Goal: Task Accomplishment & Management: Complete application form

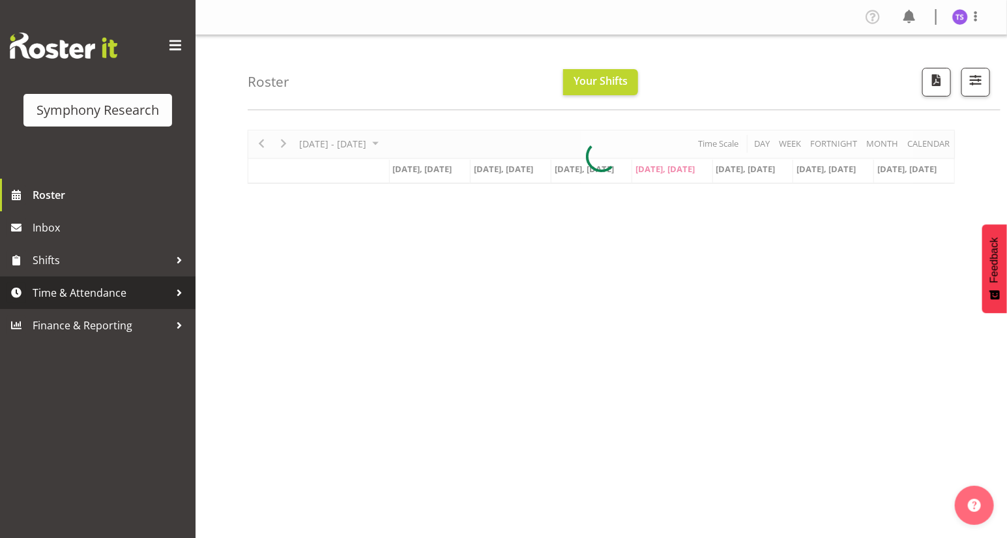
click at [98, 296] on span "Time & Attendance" at bounding box center [101, 293] width 137 height 20
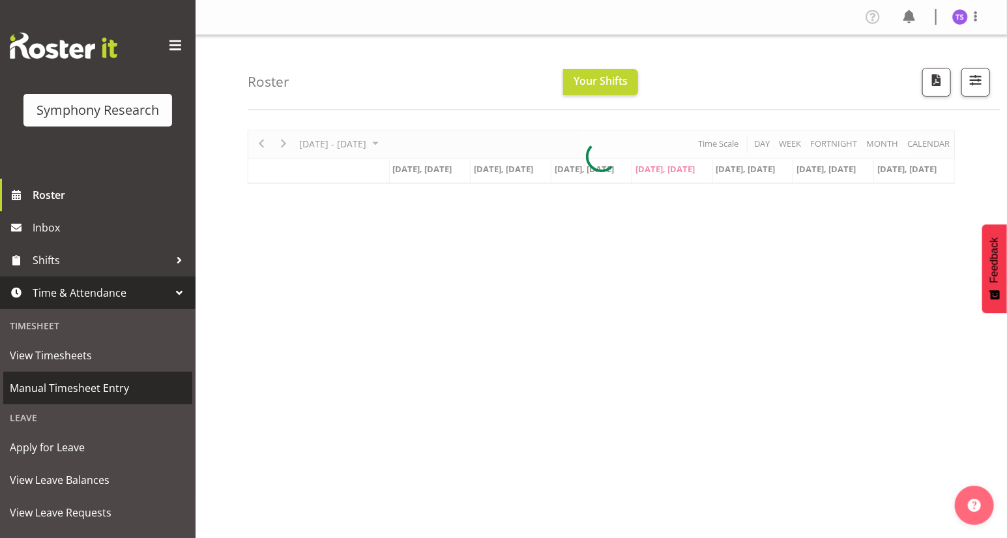
click at [80, 386] on span "Manual Timesheet Entry" at bounding box center [98, 388] width 176 height 20
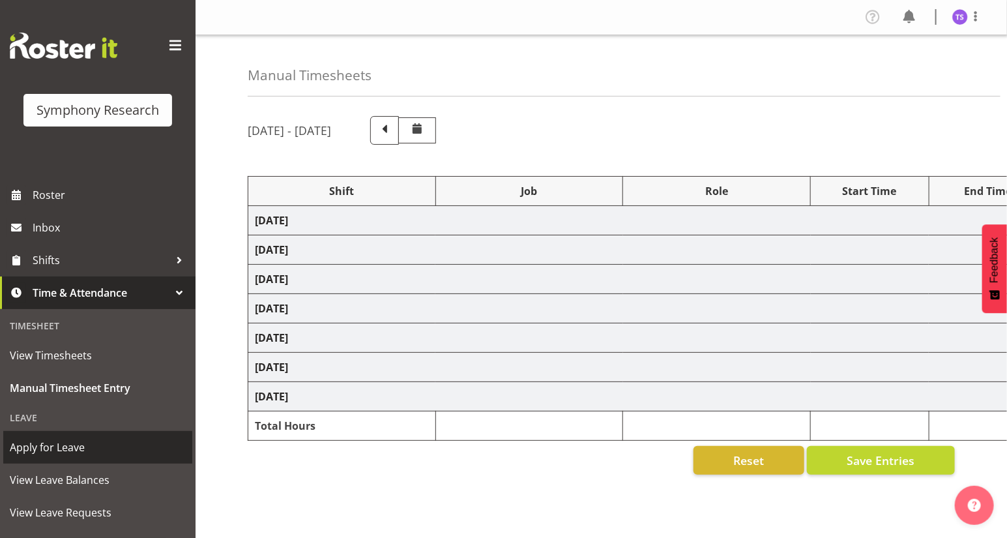
select select "81561"
select select "10587"
select select "47"
select select "81561"
select select "10587"
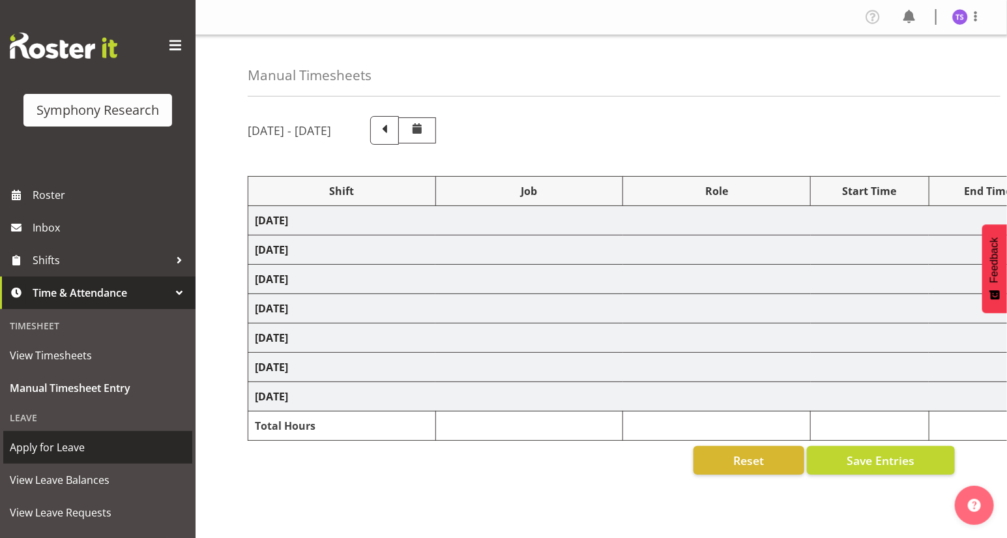
select select "47"
select select "81561"
select select "10587"
select select "47"
select select "81561"
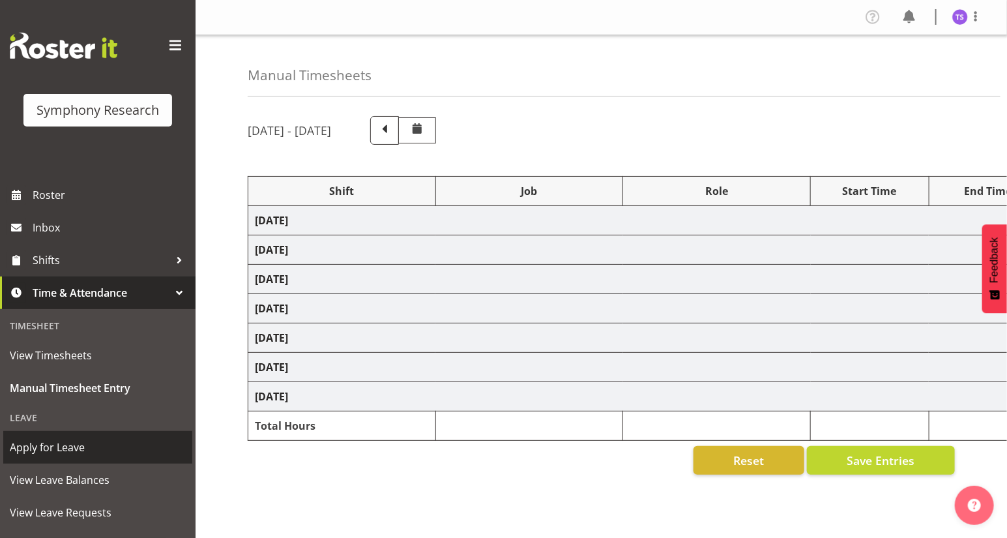
select select "10587"
select select "47"
select select "81561"
select select "10587"
select select "47"
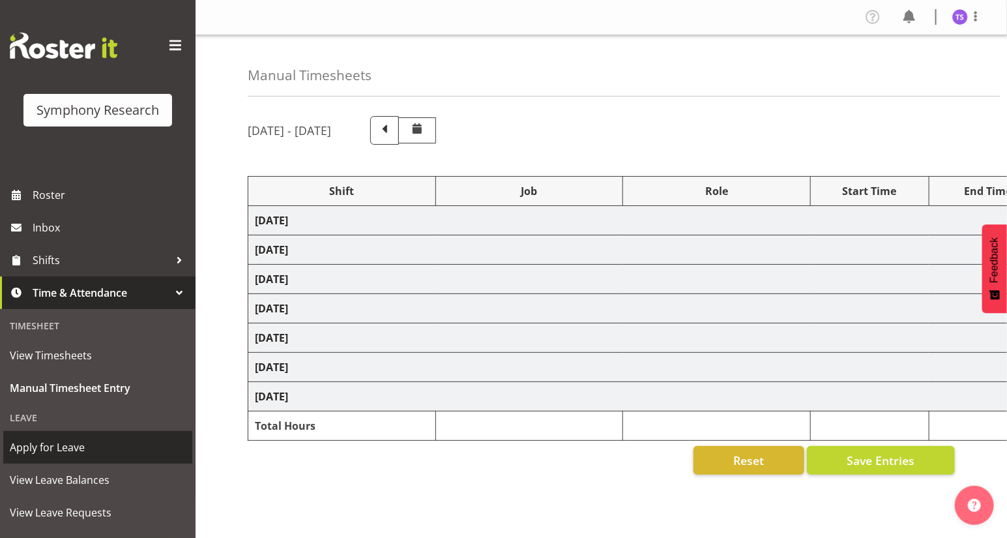
select select "81561"
select select "10587"
select select "47"
select select "81298"
select select "10587"
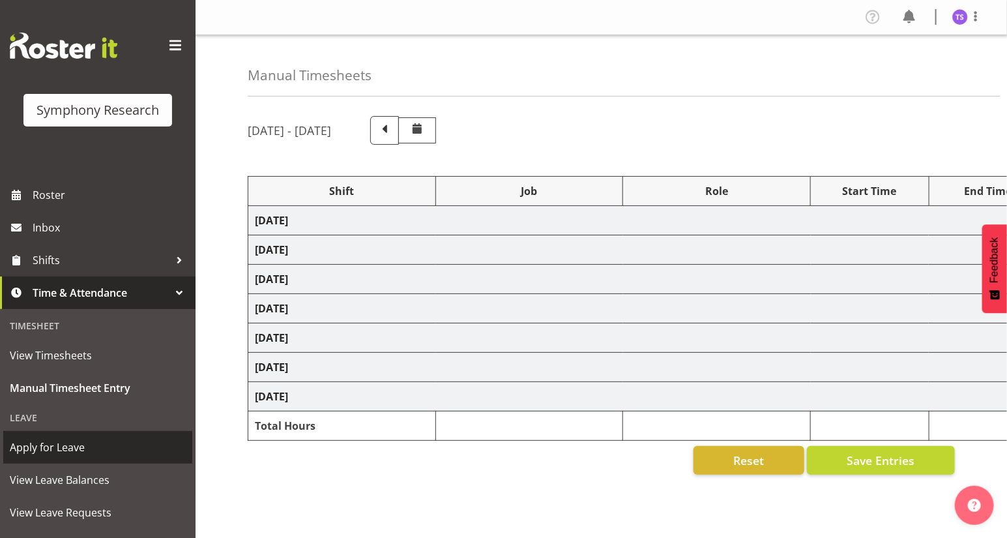
select select "47"
select select "41604"
select select "10527"
select select "47"
select select "81561"
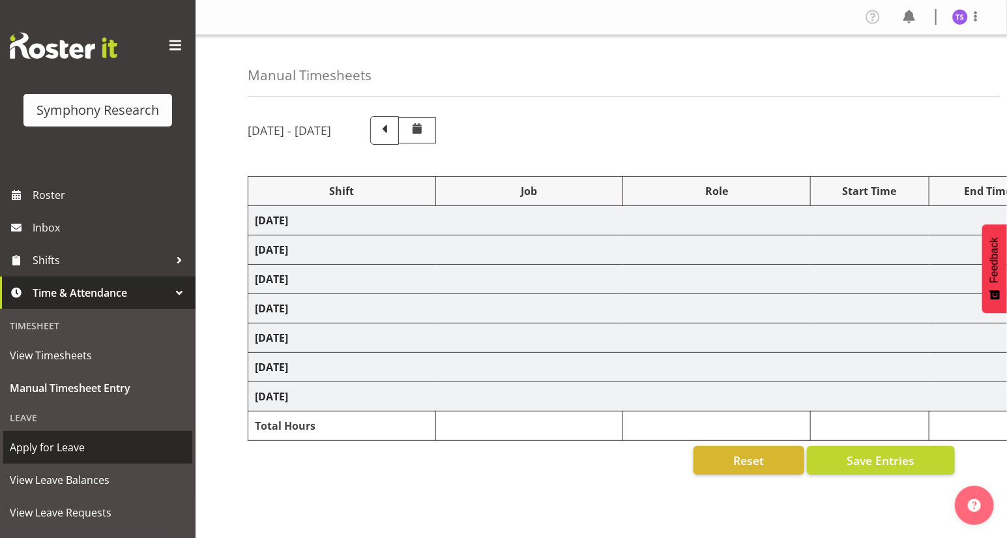
select select "10587"
select select "47"
select select "81561"
select select "10587"
select select "47"
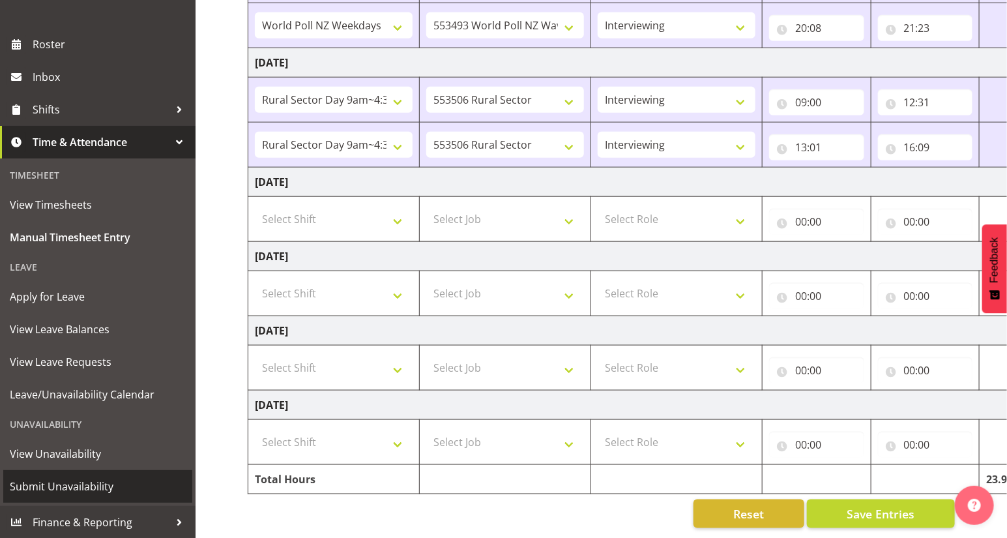
click at [72, 488] on span "Submit Unavailability" at bounding box center [98, 486] width 176 height 20
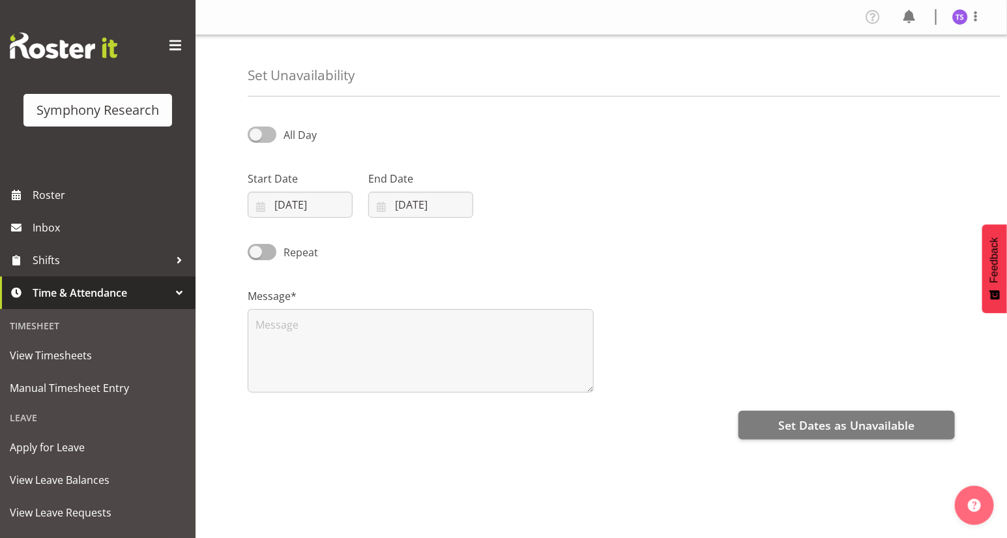
click at [257, 133] on span at bounding box center [262, 134] width 29 height 16
click at [256, 133] on input "All Day" at bounding box center [252, 134] width 8 height 8
checkbox input "true"
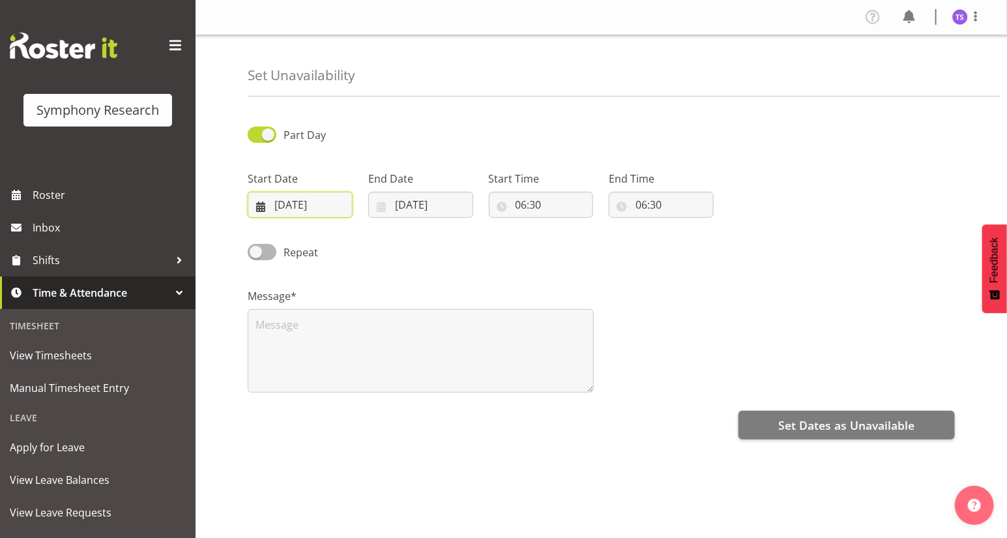
click at [289, 205] on input "18/09/2025" at bounding box center [300, 205] width 105 height 26
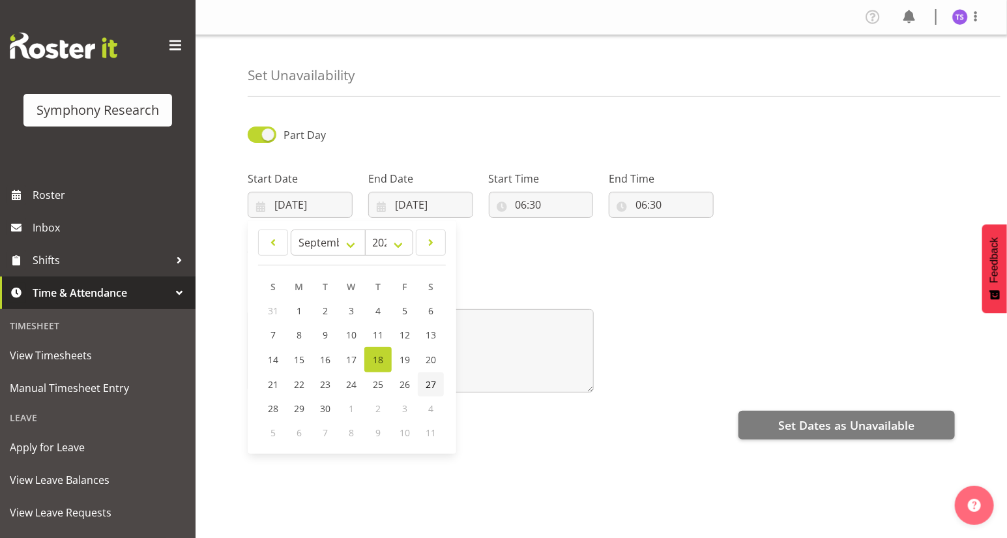
click at [430, 383] on span "27" at bounding box center [431, 384] width 10 height 12
type input "27/09/2025"
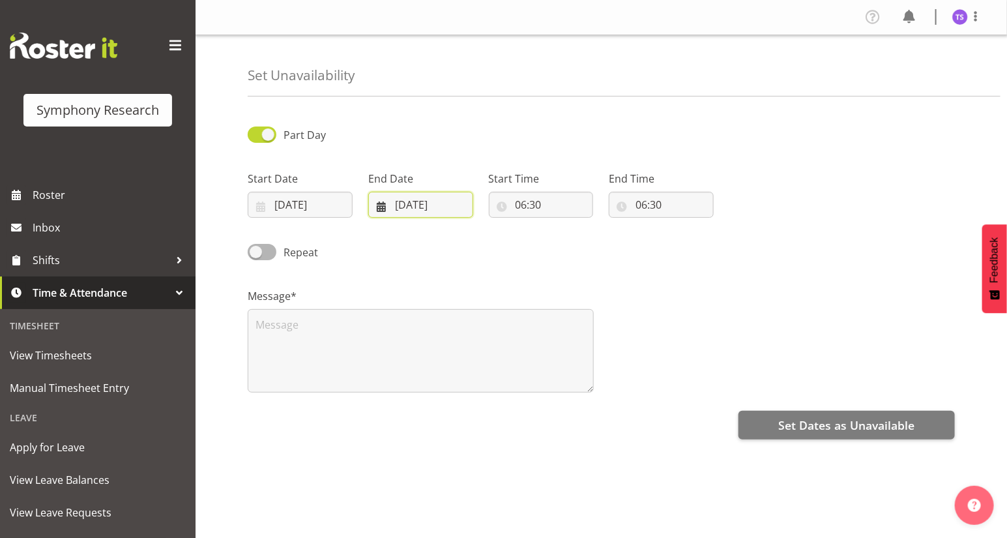
click at [399, 203] on input "[DATE]" at bounding box center [420, 205] width 105 height 26
click at [266, 135] on span at bounding box center [262, 134] width 29 height 16
click at [256, 135] on input "Part Day" at bounding box center [252, 134] width 8 height 8
checkbox input "false"
click at [399, 201] on input "[DATE]" at bounding box center [420, 205] width 105 height 26
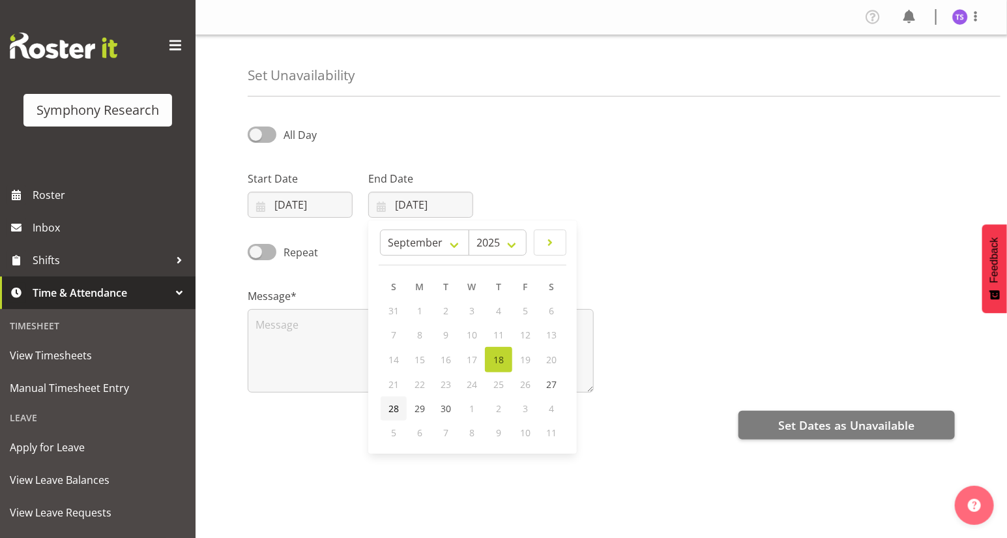
click at [393, 405] on span "28" at bounding box center [393, 408] width 10 height 12
type input "28/09/2025"
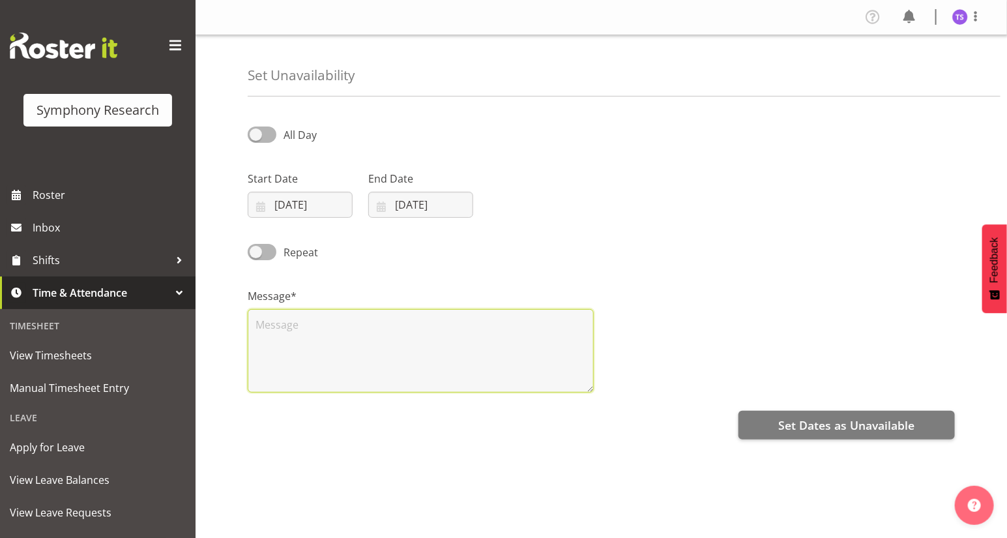
click at [273, 340] on textarea at bounding box center [421, 350] width 346 height 83
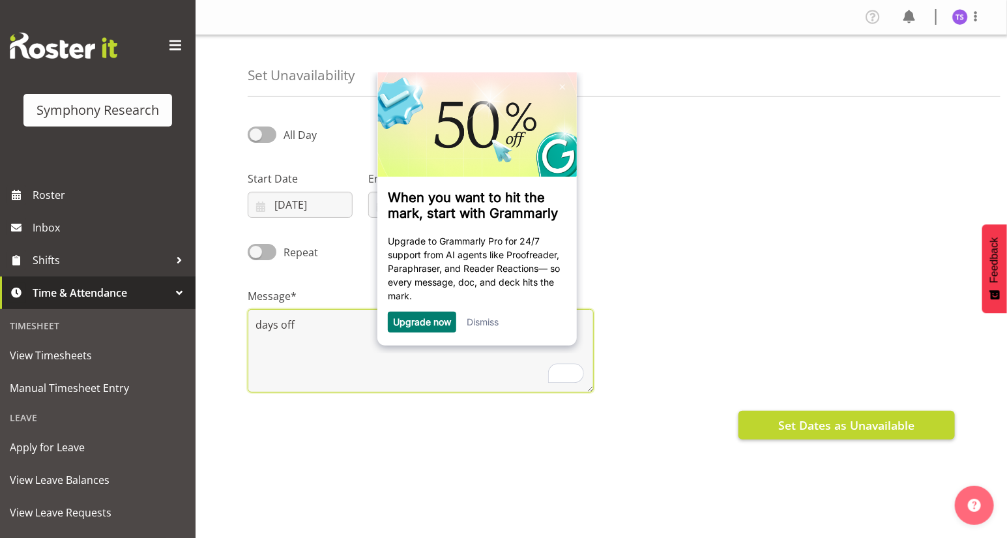
type textarea "days off"
click at [816, 425] on span "Set Dates as Unavailable" at bounding box center [846, 424] width 136 height 17
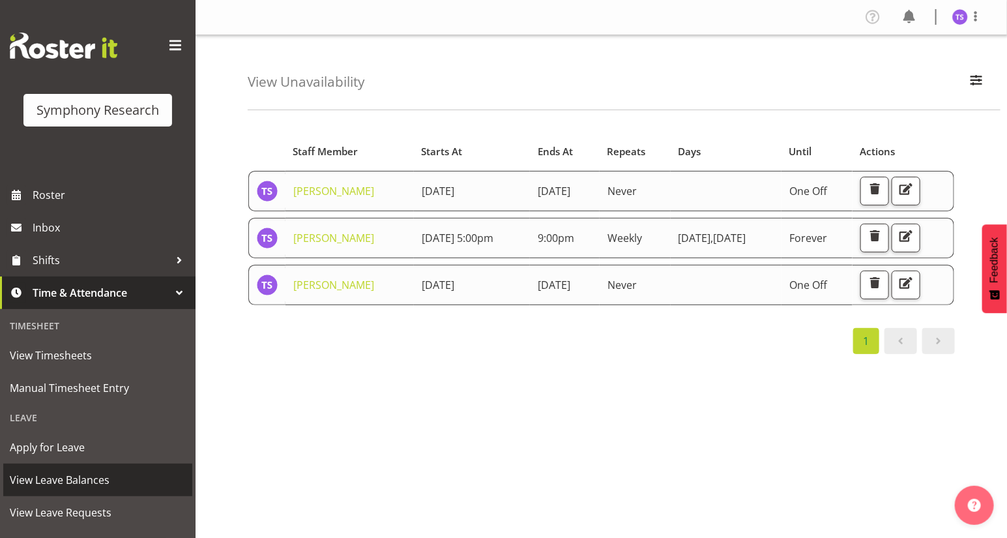
scroll to position [151, 0]
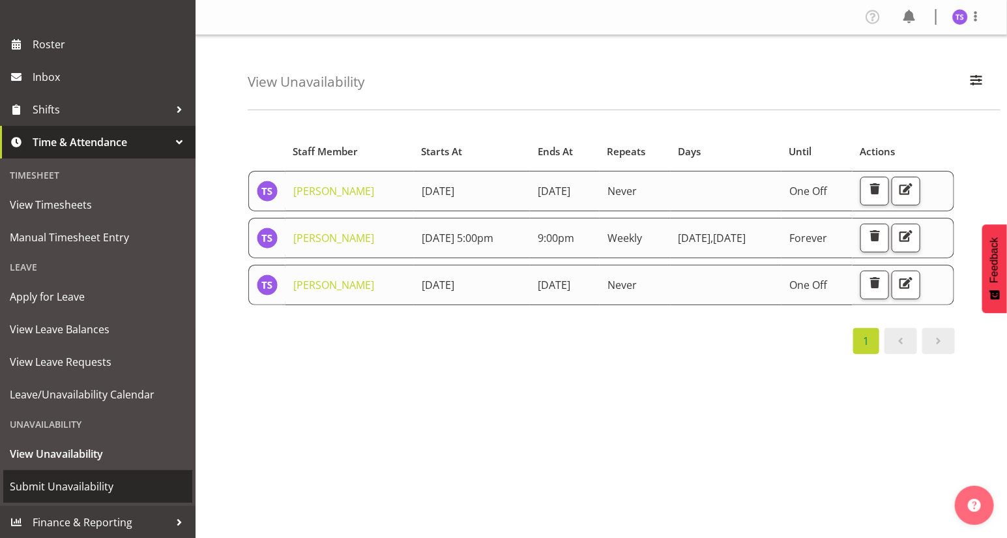
click at [74, 486] on span "Submit Unavailability" at bounding box center [98, 486] width 176 height 20
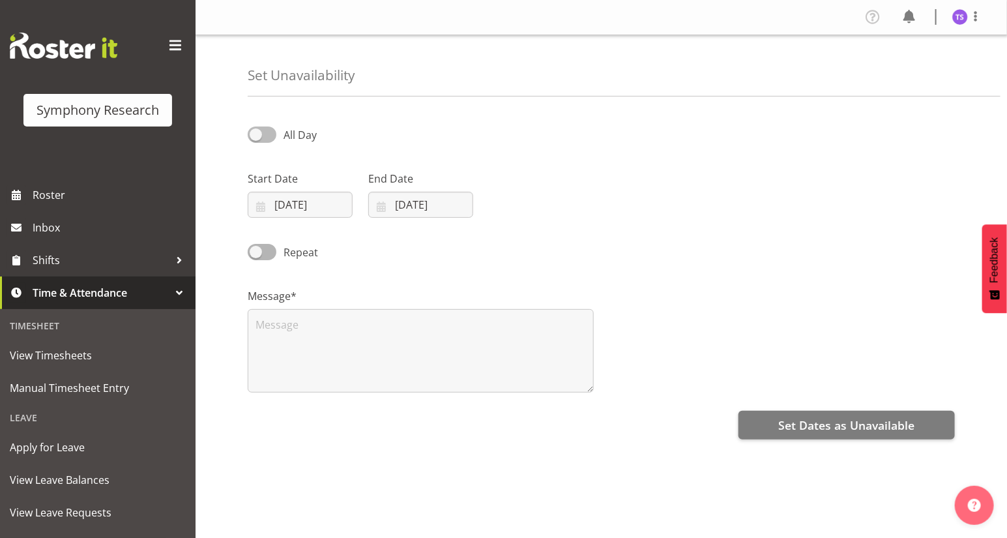
click at [261, 136] on span at bounding box center [262, 134] width 29 height 16
click at [256, 136] on input "All Day" at bounding box center [252, 134] width 8 height 8
checkbox input "true"
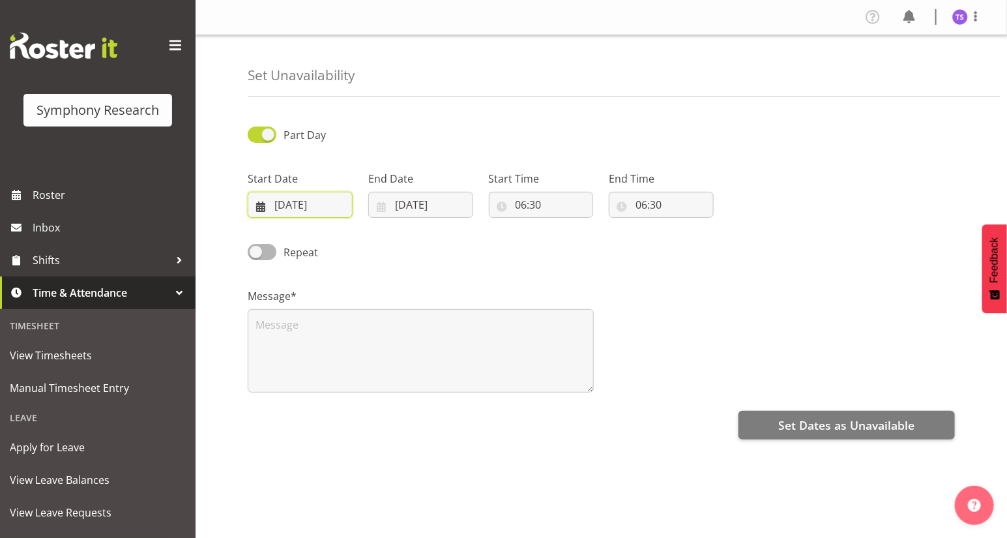
click at [261, 208] on input "[DATE]" at bounding box center [300, 205] width 105 height 26
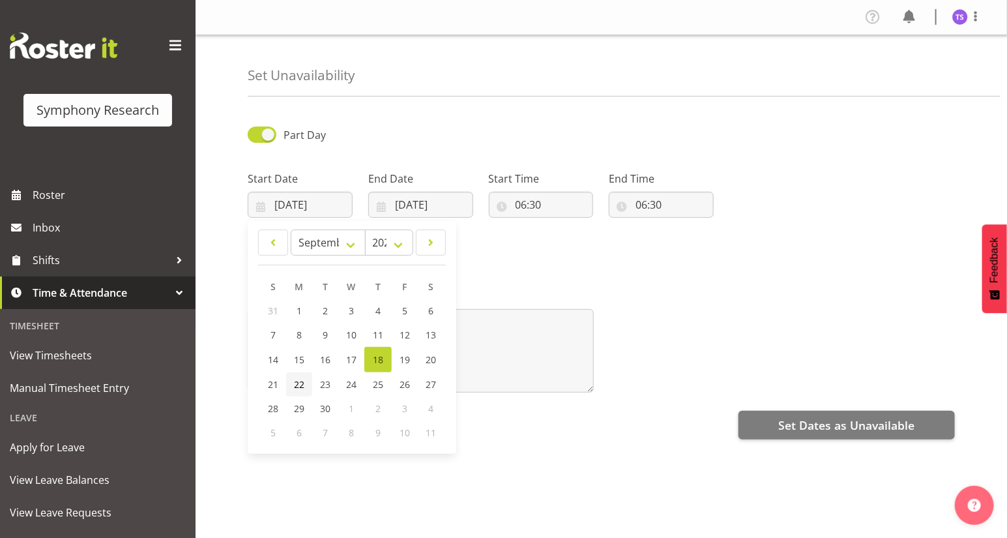
click at [298, 386] on span "22" at bounding box center [299, 384] width 10 height 12
type input "[DATE]"
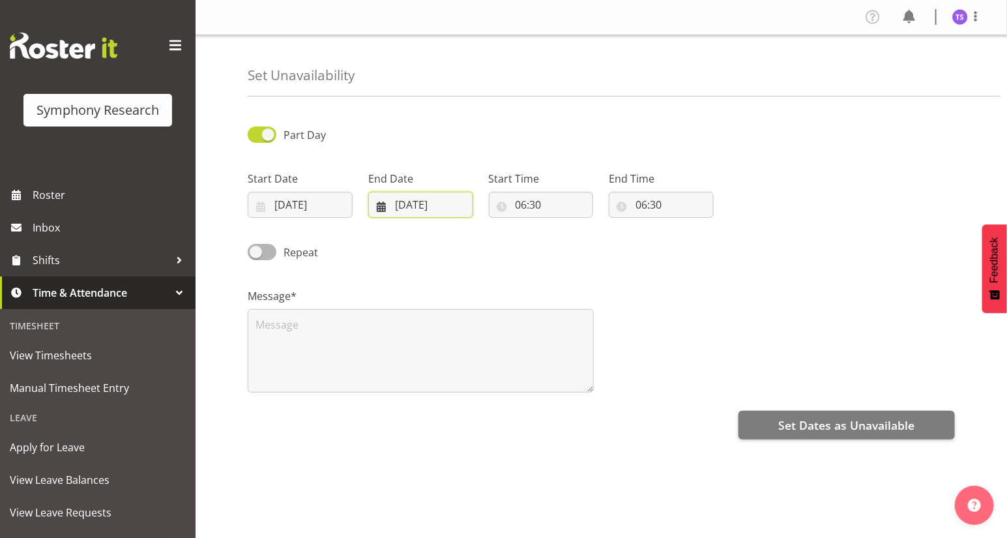
click at [408, 205] on input "18/09/2025" at bounding box center [420, 205] width 105 height 26
click at [422, 388] on span "22" at bounding box center [419, 384] width 10 height 12
type input "22/09/2025"
click at [520, 208] on input "06:30" at bounding box center [541, 205] width 105 height 26
click at [575, 237] on select "00 01 02 03 04 05 06 07 08 09 10 11 12 13 14 15 16 17 18 19 20 21 22 23" at bounding box center [577, 238] width 29 height 26
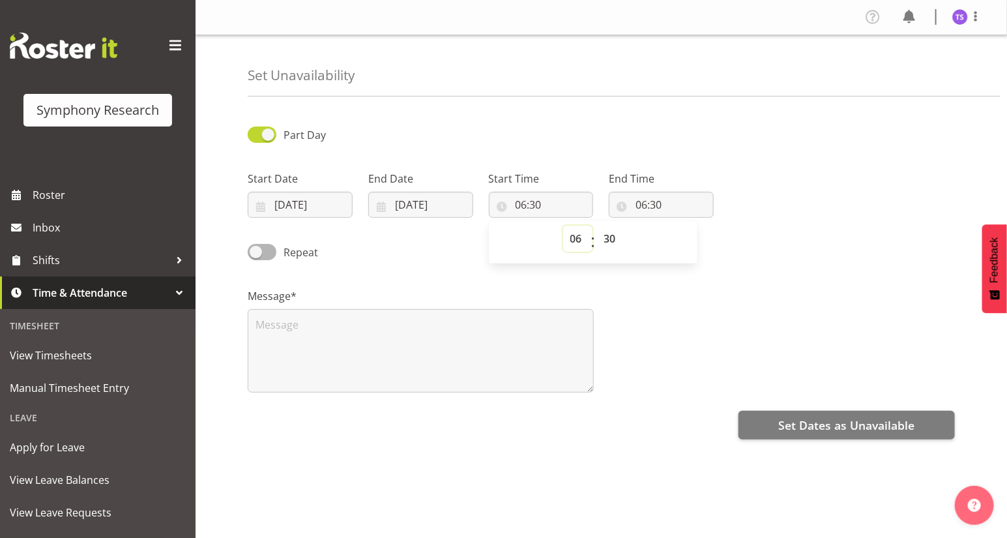
select select "17"
click at [563, 225] on select "00 01 02 03 04 05 06 07 08 09 10 11 12 13 14 15 16 17 18 19 20 21 22 23" at bounding box center [577, 238] width 29 height 26
type input "17:30"
click at [612, 244] on select "00 01 02 03 04 05 06 07 08 09 10 11 12 13 14 15 16 17 18 19 20 21 22 23 24 25 2…" at bounding box center [611, 238] width 29 height 26
click at [612, 242] on select "00 01 02 03 04 05 06 07 08 09 10 11 12 13 14 15 16 17 18 19 20 21 22 23 24 25 2…" at bounding box center [611, 238] width 29 height 26
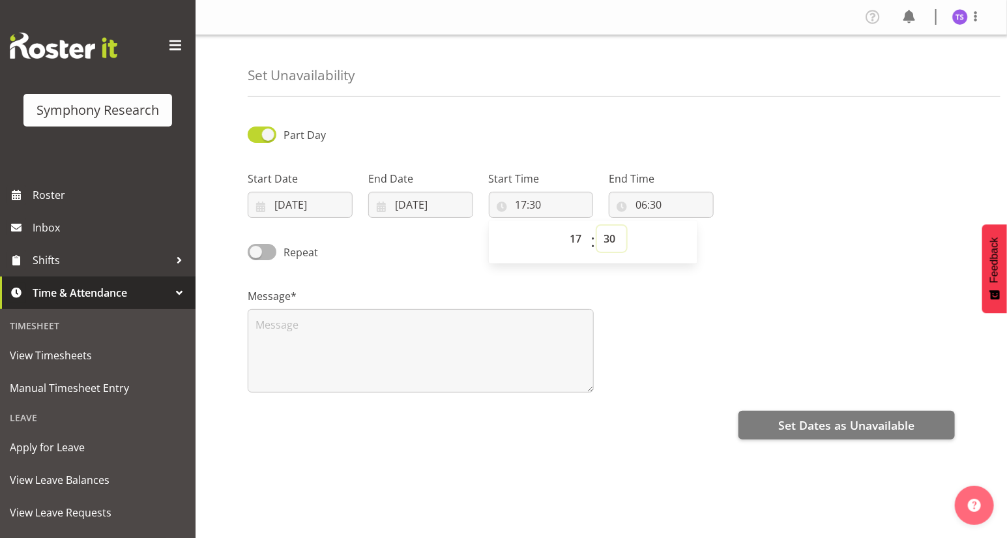
select select "0"
click at [597, 225] on select "00 01 02 03 04 05 06 07 08 09 10 11 12 13 14 15 16 17 18 19 20 21 22 23 24 25 2…" at bounding box center [611, 238] width 29 height 26
type input "17:00"
click at [643, 209] on input "06:30" at bounding box center [661, 205] width 105 height 26
click at [697, 245] on select "00 01 02 03 04 05 06 07 08 09 10 11 12 13 14 15 16 17 18 19 20 21 22 23" at bounding box center [697, 238] width 29 height 26
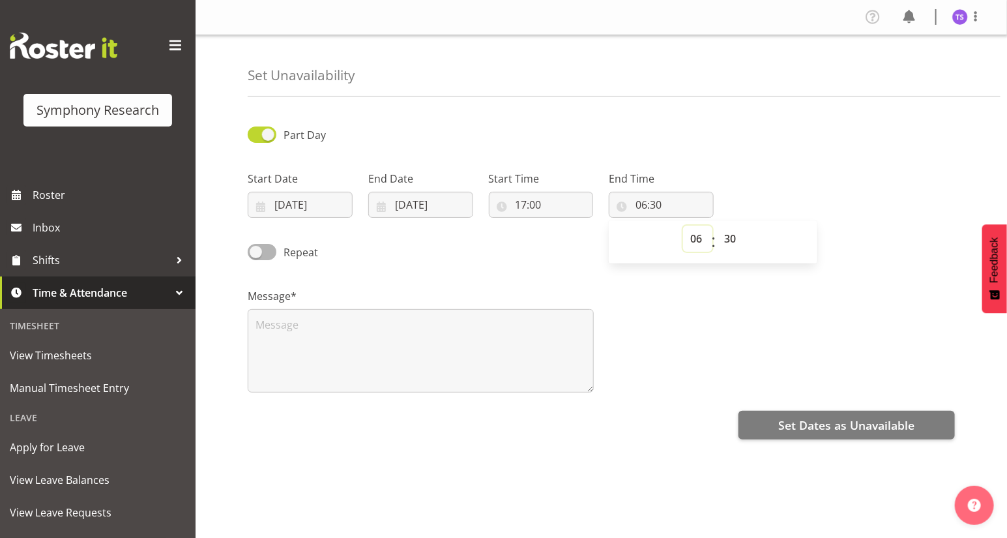
select select "22"
click at [683, 225] on select "00 01 02 03 04 05 06 07 08 09 10 11 12 13 14 15 16 17 18 19 20 21 22 23" at bounding box center [697, 238] width 29 height 26
type input "22:30"
click at [731, 241] on select "00 01 02 03 04 05 06 07 08 09 10 11 12 13 14 15 16 17 18 19 20 21 22 23 24 25 2…" at bounding box center [731, 238] width 29 height 26
select select "0"
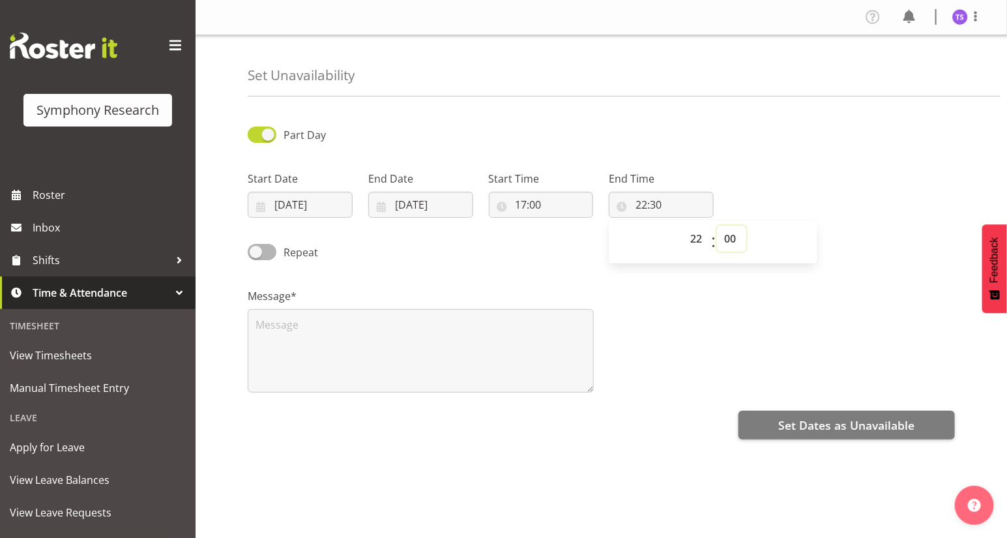
click at [717, 225] on select "00 01 02 03 04 05 06 07 08 09 10 11 12 13 14 15 16 17 18 19 20 21 22 23 24 25 2…" at bounding box center [731, 238] width 29 height 26
type input "22:00"
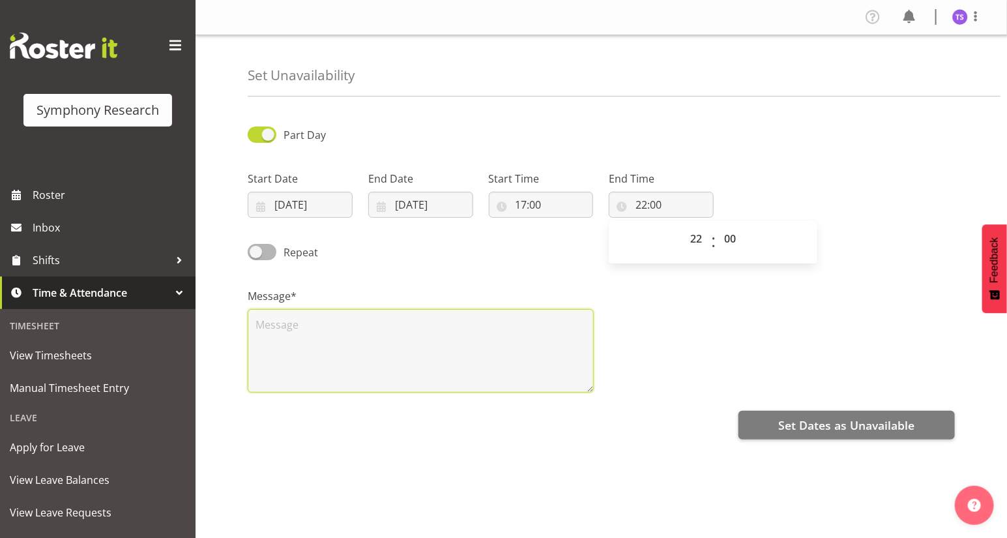
click at [282, 336] on textarea at bounding box center [421, 350] width 346 height 83
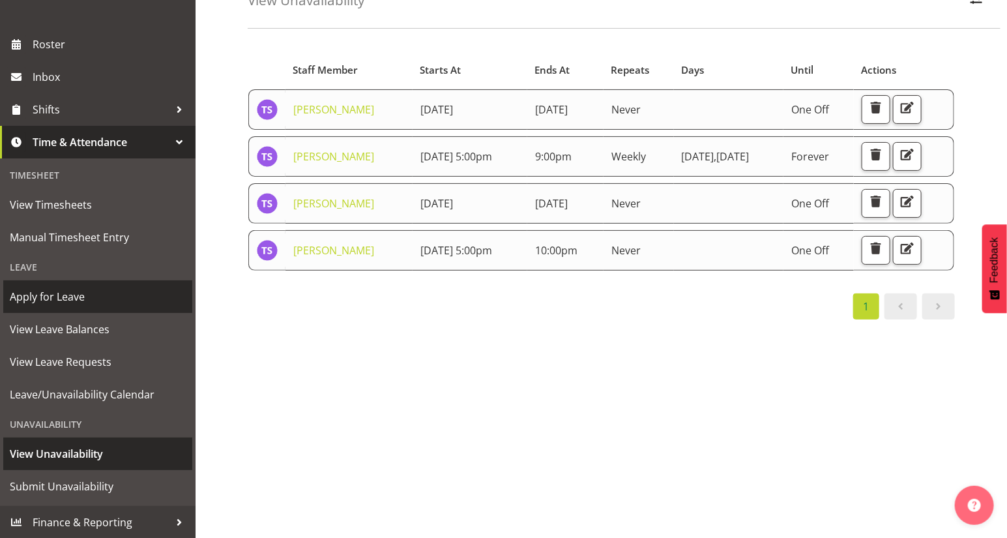
scroll to position [112, 0]
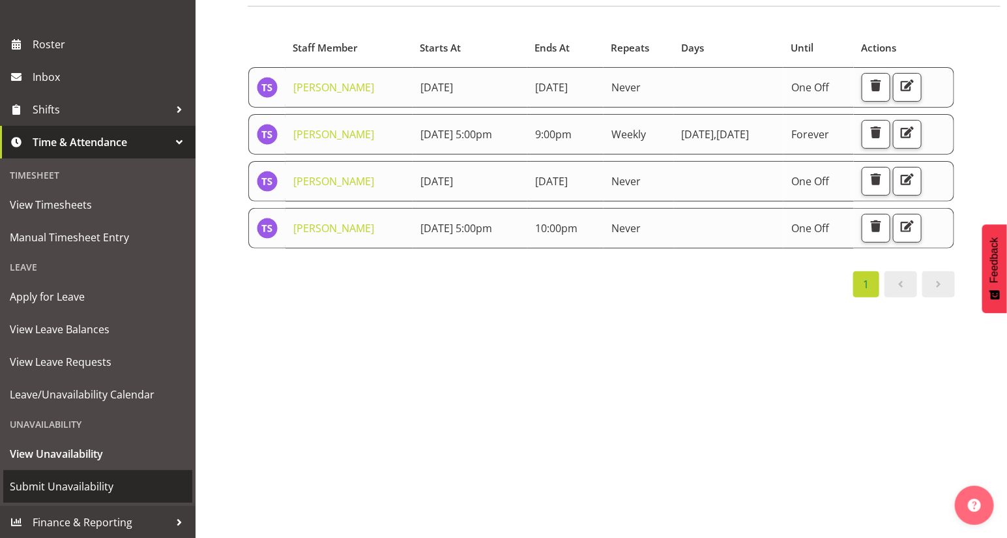
click at [98, 489] on span "Submit Unavailability" at bounding box center [98, 486] width 176 height 20
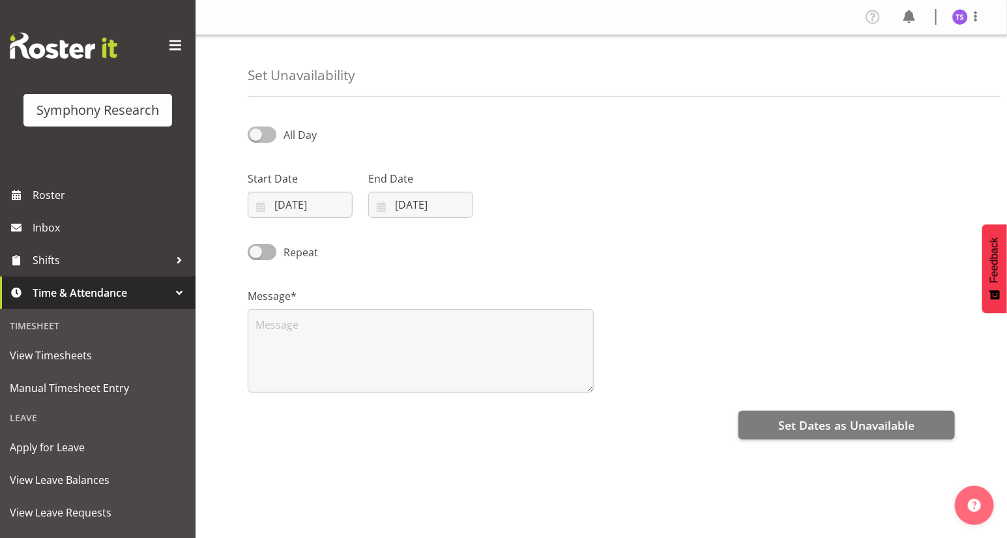
click at [257, 134] on span at bounding box center [262, 134] width 29 height 16
click at [256, 134] on input "All Day" at bounding box center [252, 134] width 8 height 8
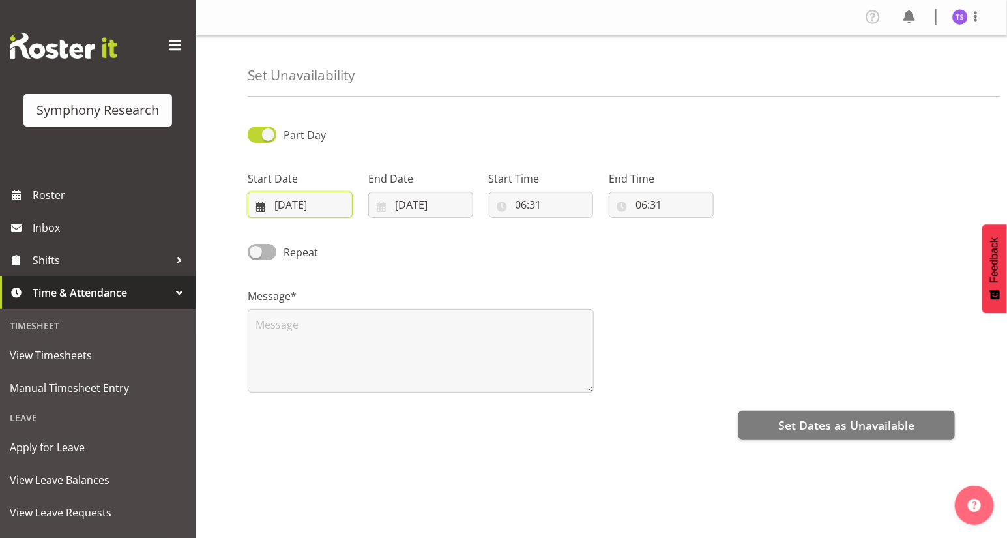
click at [271, 206] on input "[DATE]" at bounding box center [300, 205] width 105 height 26
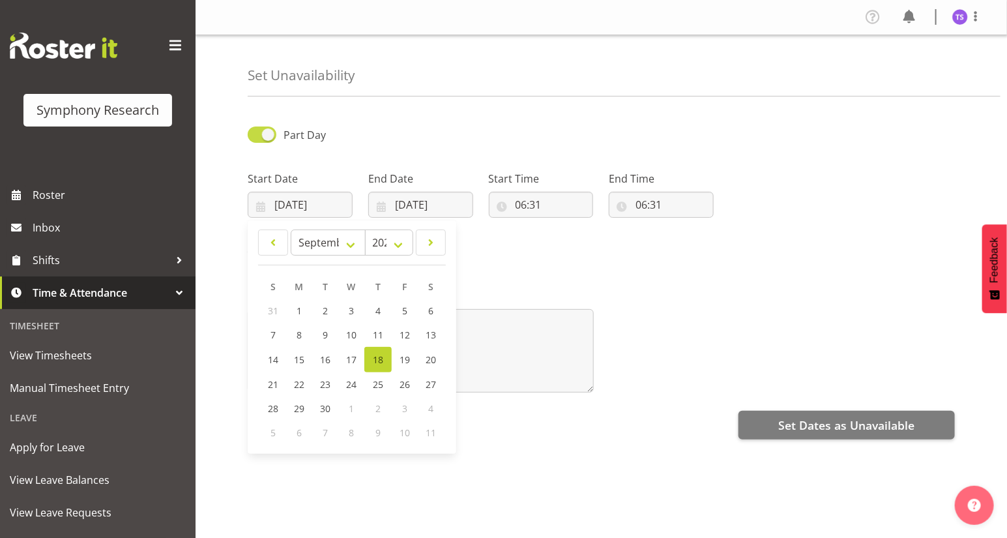
click at [263, 132] on span at bounding box center [262, 134] width 29 height 16
click at [256, 132] on input "Part Day" at bounding box center [252, 134] width 8 height 8
checkbox input "false"
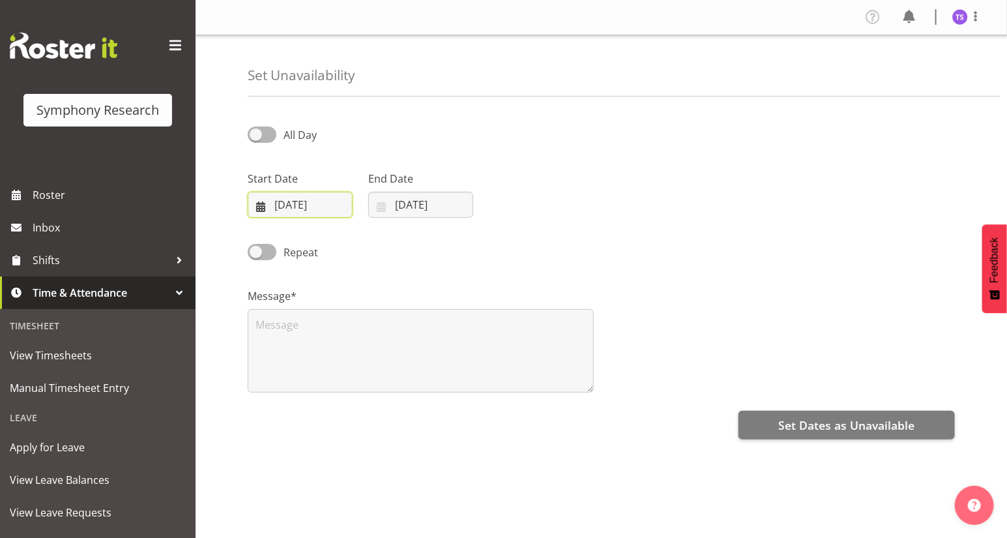
click at [270, 206] on input "18/09/2025" at bounding box center [300, 205] width 105 height 26
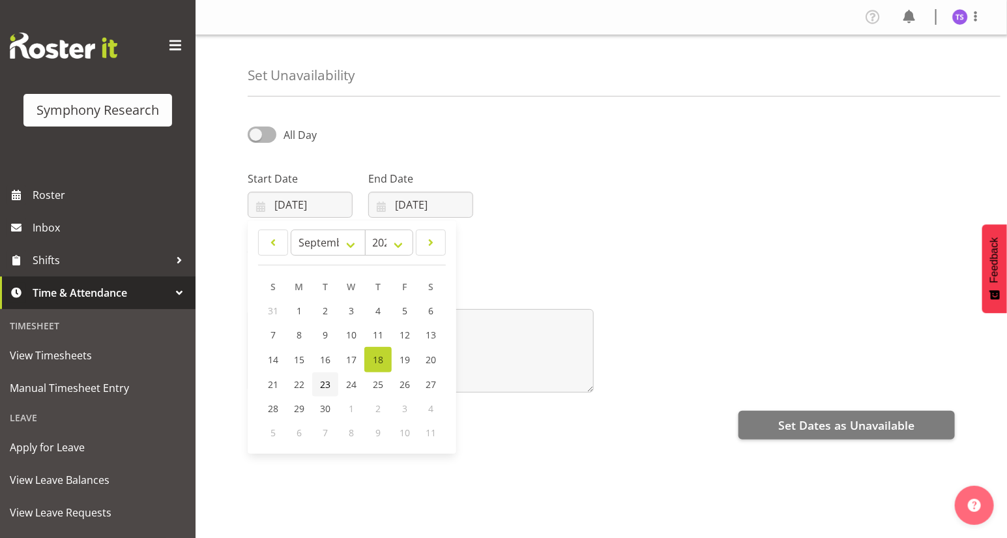
click at [323, 386] on span "23" at bounding box center [325, 384] width 10 height 12
type input "23/09/2025"
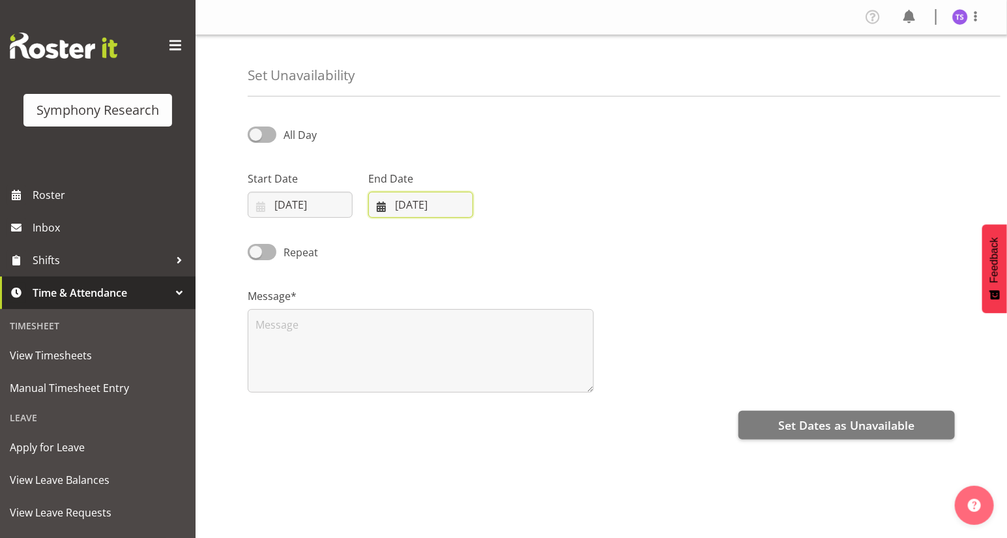
click at [396, 201] on input "18/09/2025" at bounding box center [420, 205] width 105 height 26
click at [446, 384] on span "23" at bounding box center [446, 384] width 10 height 12
type input "23/09/2025"
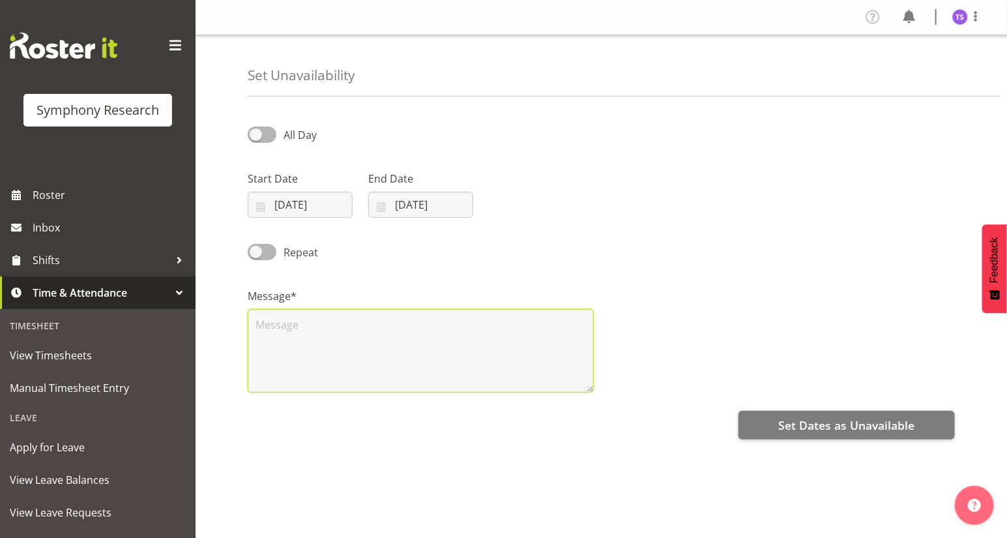
click at [269, 330] on textarea at bounding box center [421, 350] width 346 height 83
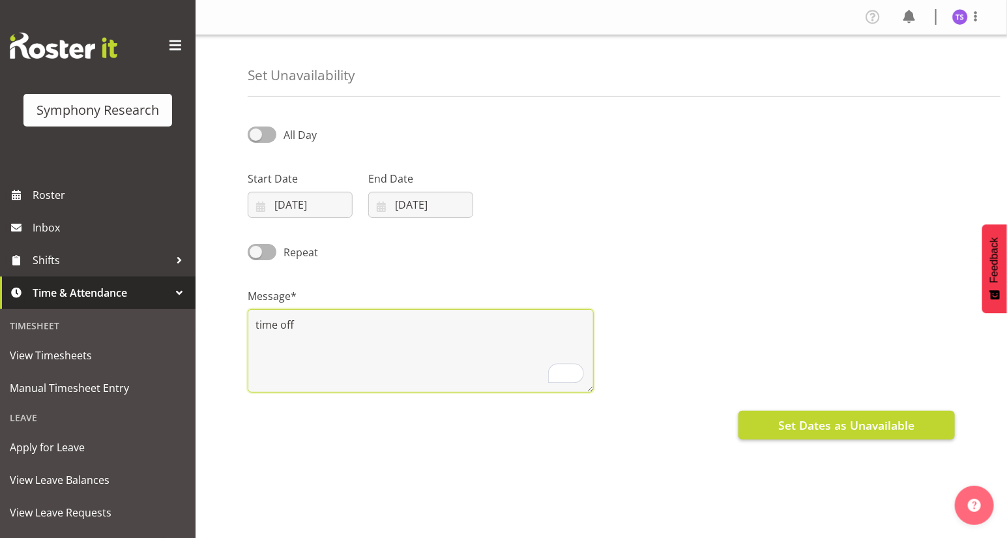
type textarea "time off"
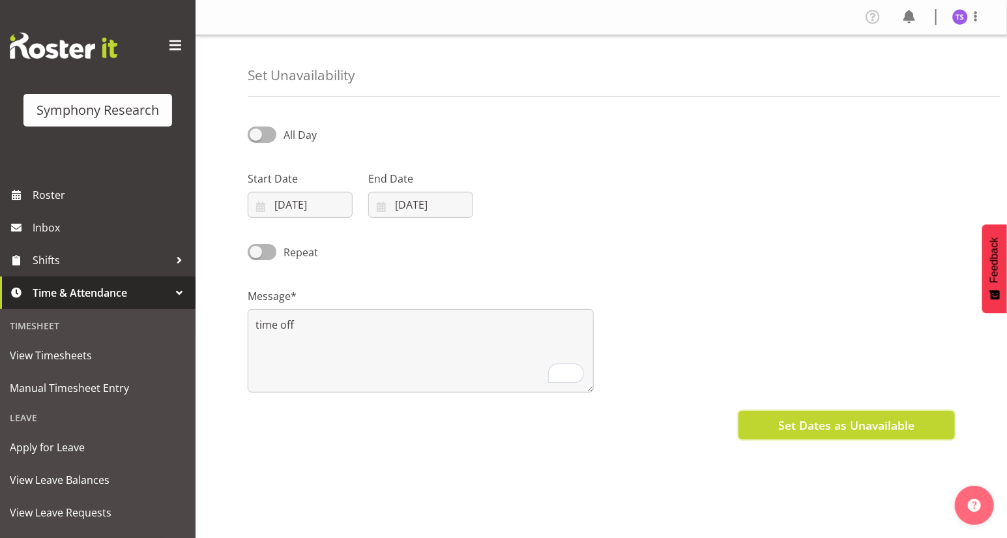
click at [796, 424] on span "Set Dates as Unavailable" at bounding box center [846, 424] width 136 height 17
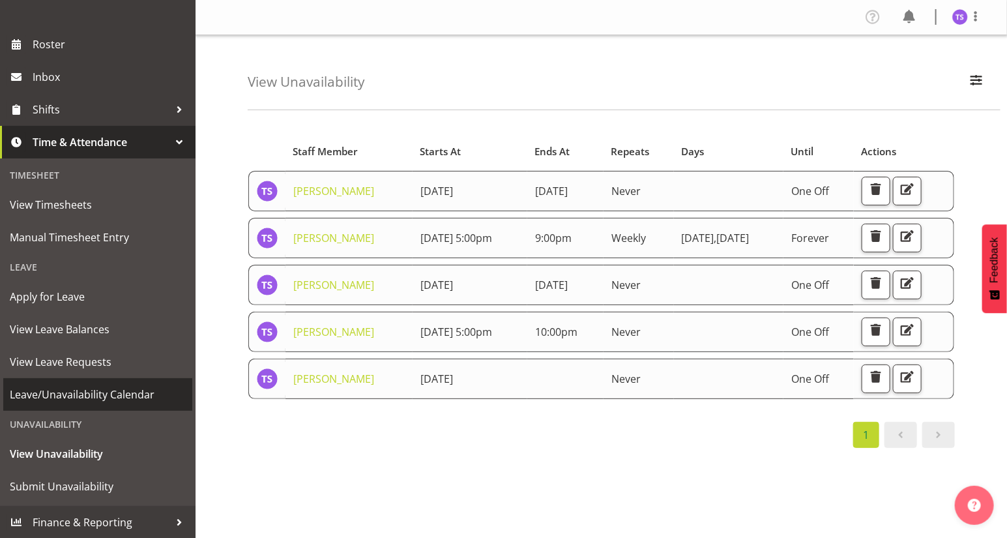
scroll to position [59, 0]
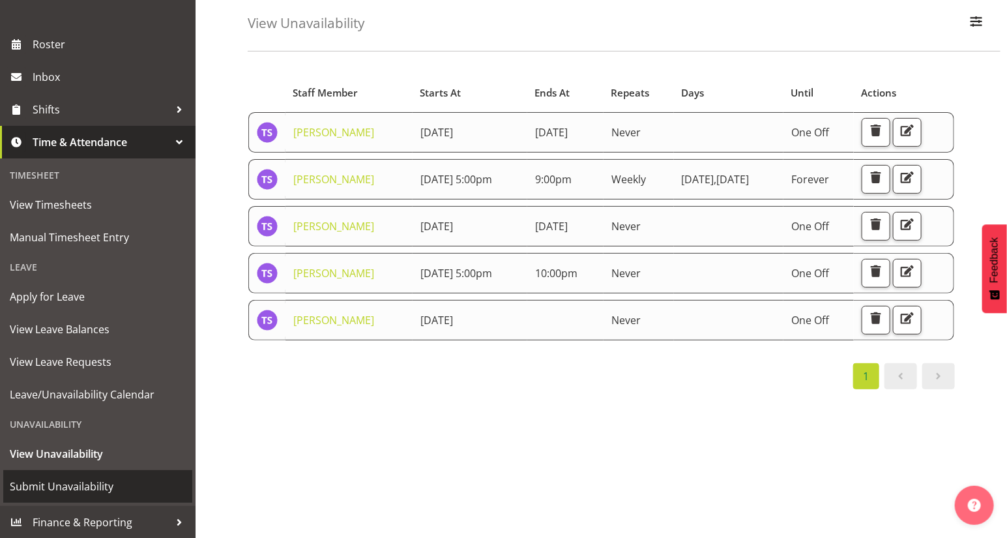
click at [59, 489] on span "Submit Unavailability" at bounding box center [98, 486] width 176 height 20
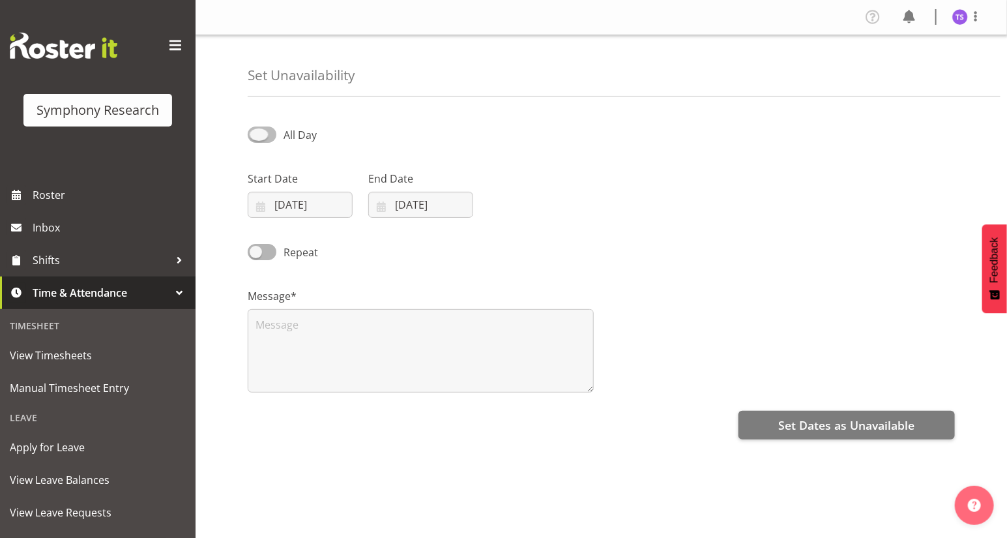
click at [258, 136] on span at bounding box center [262, 134] width 29 height 16
click at [256, 136] on input "All Day" at bounding box center [252, 134] width 8 height 8
checkbox input "true"
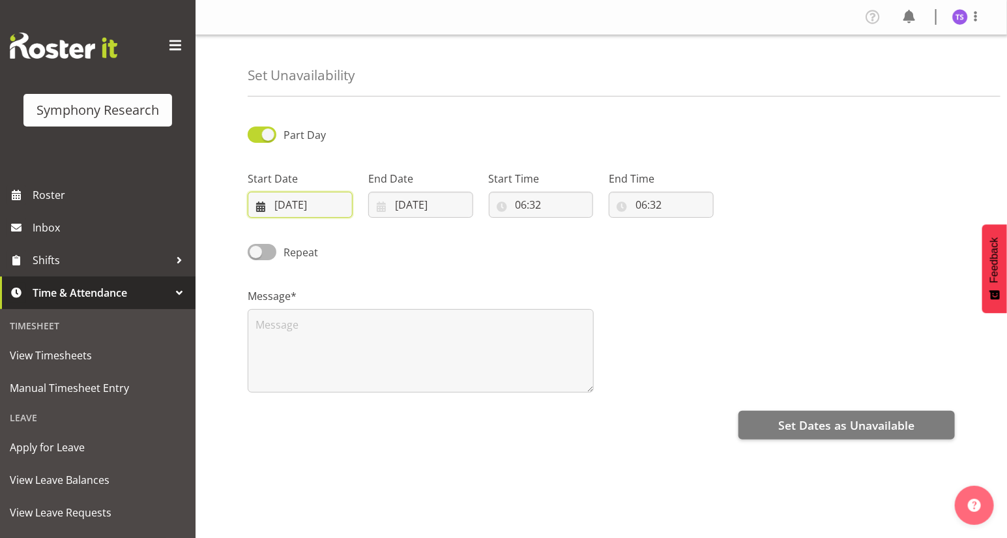
click at [300, 208] on input "[DATE]" at bounding box center [300, 205] width 105 height 26
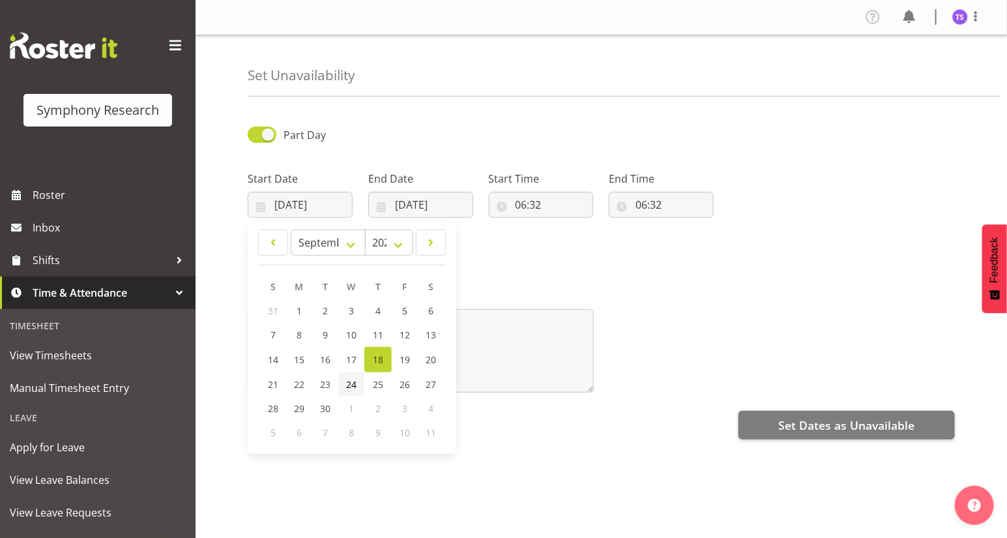
click at [351, 385] on span "24" at bounding box center [351, 384] width 10 height 12
type input "[DATE]"
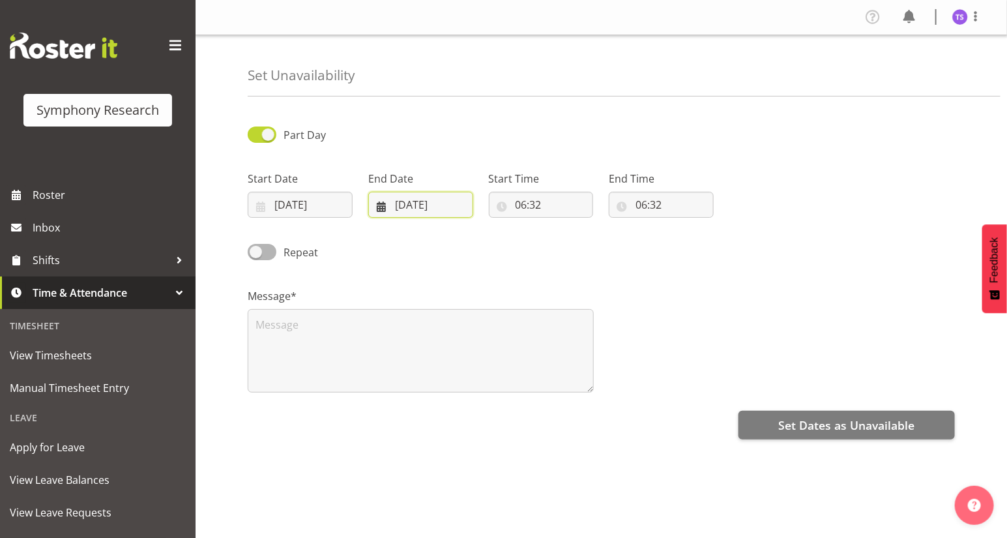
click at [401, 207] on input "18/09/2025" at bounding box center [420, 205] width 105 height 26
click at [472, 384] on span "24" at bounding box center [472, 384] width 10 height 12
type input "24/09/2025"
click at [520, 204] on input "06:32" at bounding box center [541, 205] width 105 height 26
click at [576, 239] on select "00 01 02 03 04 05 06 07 08 09 10 11 12 13 14 15 16 17 18 19 20 21 22 23" at bounding box center [577, 238] width 29 height 26
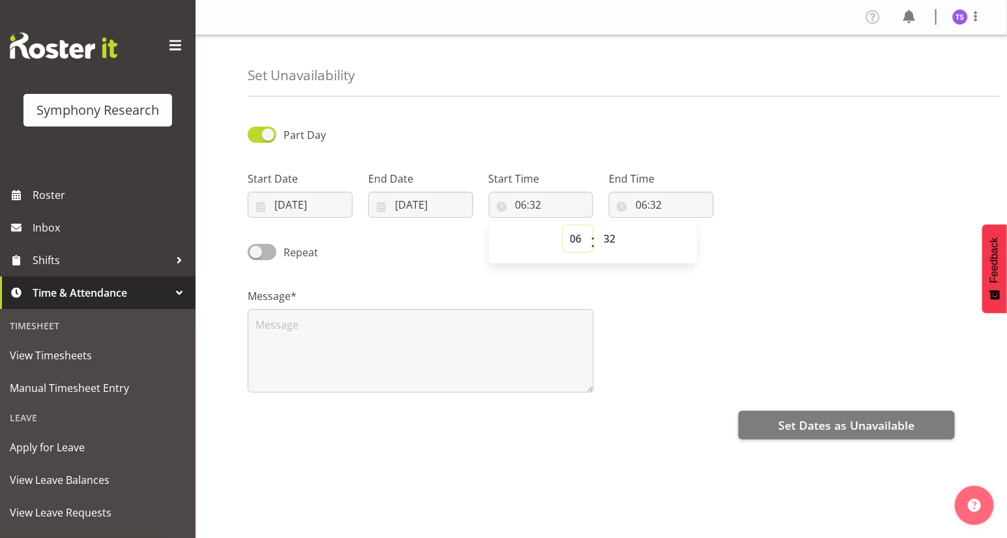
select select "17"
click at [563, 225] on select "00 01 02 03 04 05 06 07 08 09 10 11 12 13 14 15 16 17 18 19 20 21 22 23" at bounding box center [577, 238] width 29 height 26
type input "17:32"
click at [612, 244] on select "00 01 02 03 04 05 06 07 08 09 10 11 12 13 14 15 16 17 18 19 20 21 22 23 24 25 2…" at bounding box center [611, 238] width 29 height 26
select select "0"
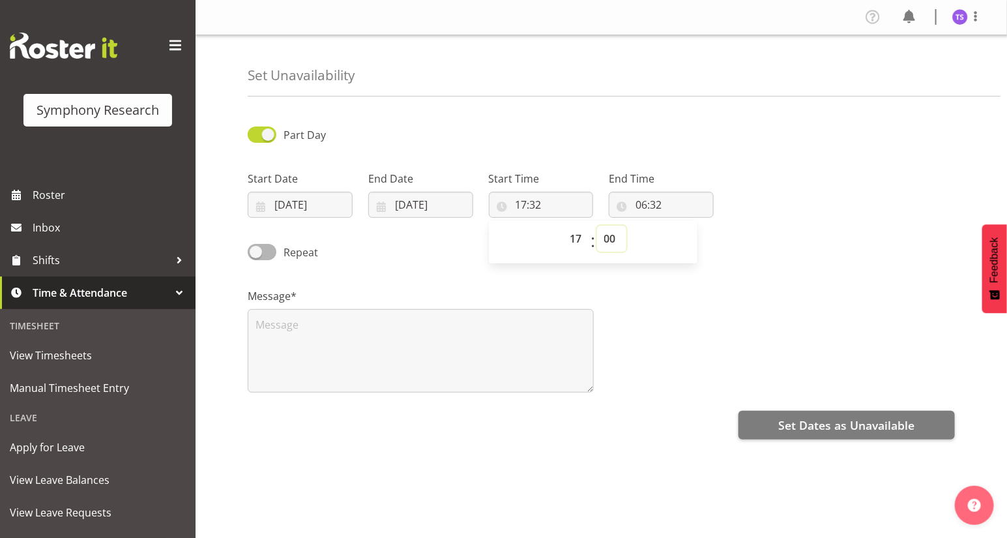
click at [597, 225] on select "00 01 02 03 04 05 06 07 08 09 10 11 12 13 14 15 16 17 18 19 20 21 22 23 24 25 2…" at bounding box center [611, 238] width 29 height 26
type input "17:00"
click at [646, 207] on input "06:32" at bounding box center [661, 205] width 105 height 26
click at [697, 238] on select "00 01 02 03 04 05 06 07 08 09 10 11 12 13 14 15 16 17 18 19 20 21 22 23" at bounding box center [697, 238] width 29 height 26
select select "17"
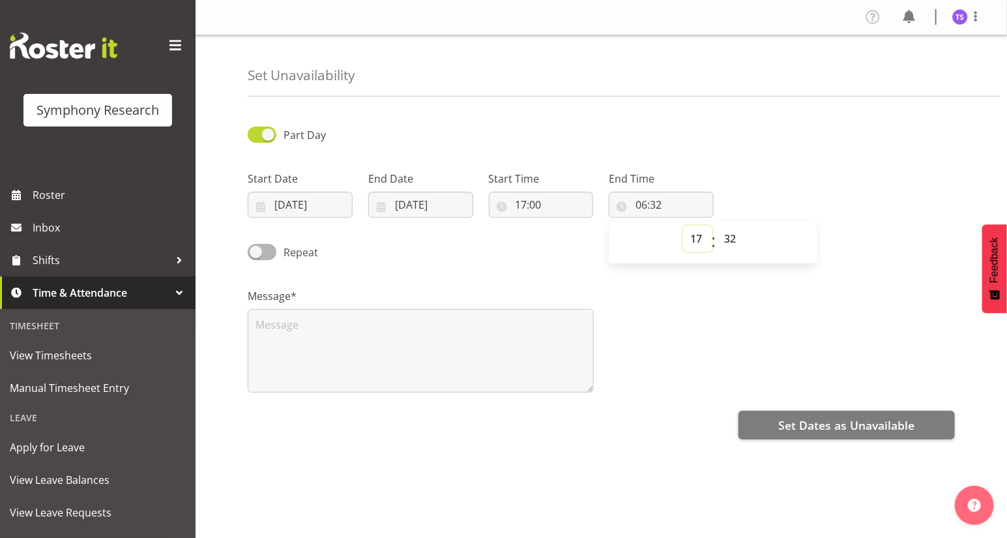
click at [683, 225] on select "00 01 02 03 04 05 06 07 08 09 10 11 12 13 14 15 16 17 18 19 20 21 22 23" at bounding box center [697, 238] width 29 height 26
type input "17:32"
click at [730, 242] on select "00 01 02 03 04 05 06 07 08 09 10 11 12 13 14 15 16 17 18 19 20 21 22 23 24 25 2…" at bounding box center [731, 238] width 29 height 26
select select "0"
click at [717, 225] on select "00 01 02 03 04 05 06 07 08 09 10 11 12 13 14 15 16 17 18 19 20 21 22 23 24 25 2…" at bounding box center [731, 238] width 29 height 26
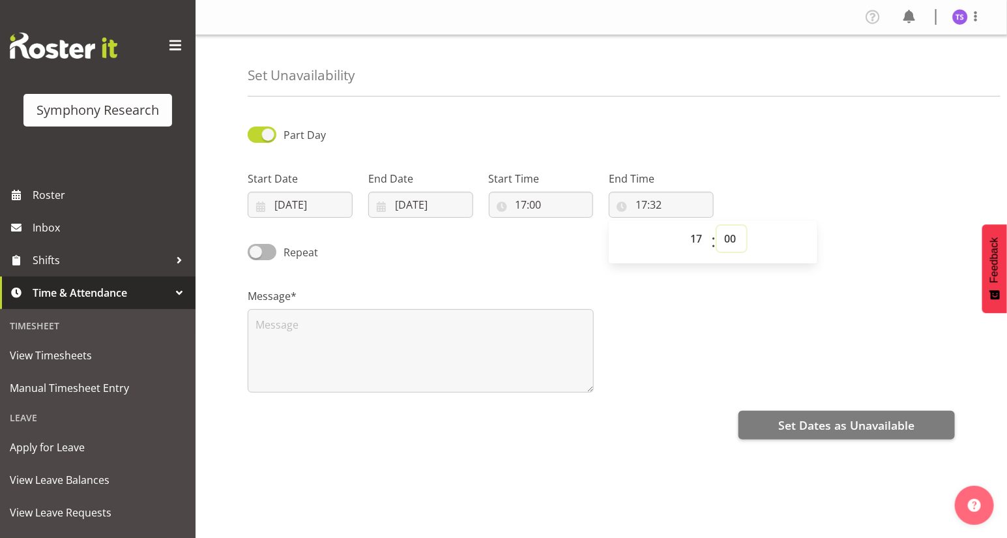
type input "17:00"
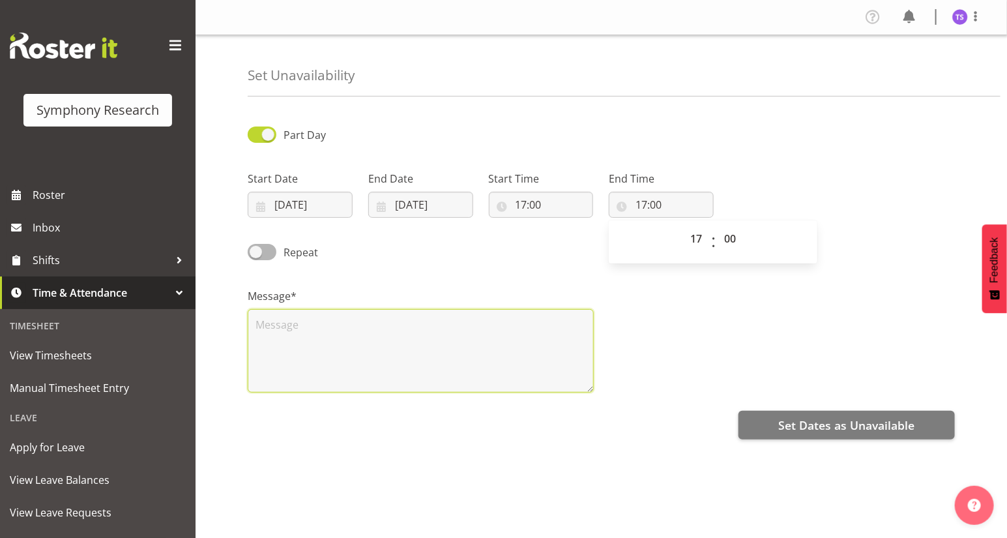
click at [274, 334] on textarea at bounding box center [421, 350] width 346 height 83
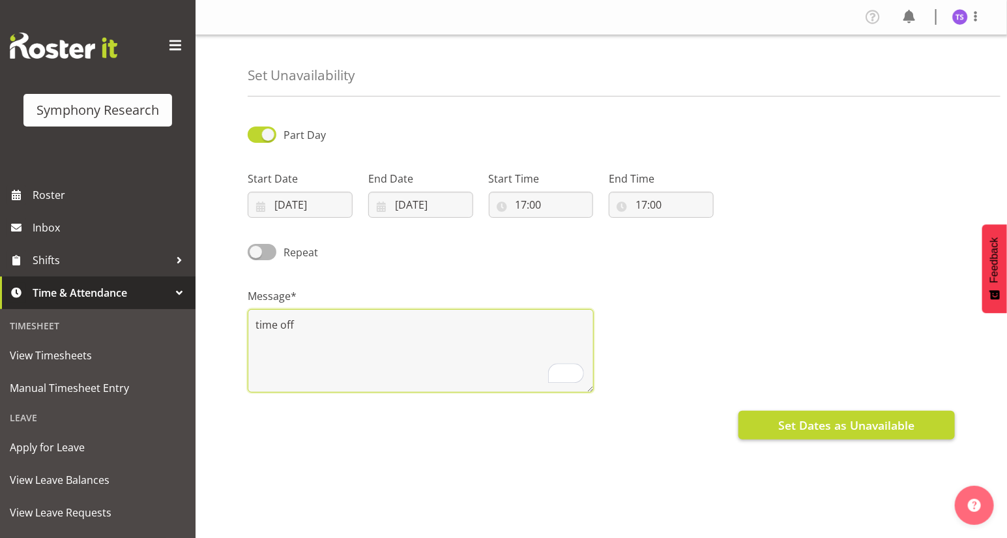
type textarea "time off"
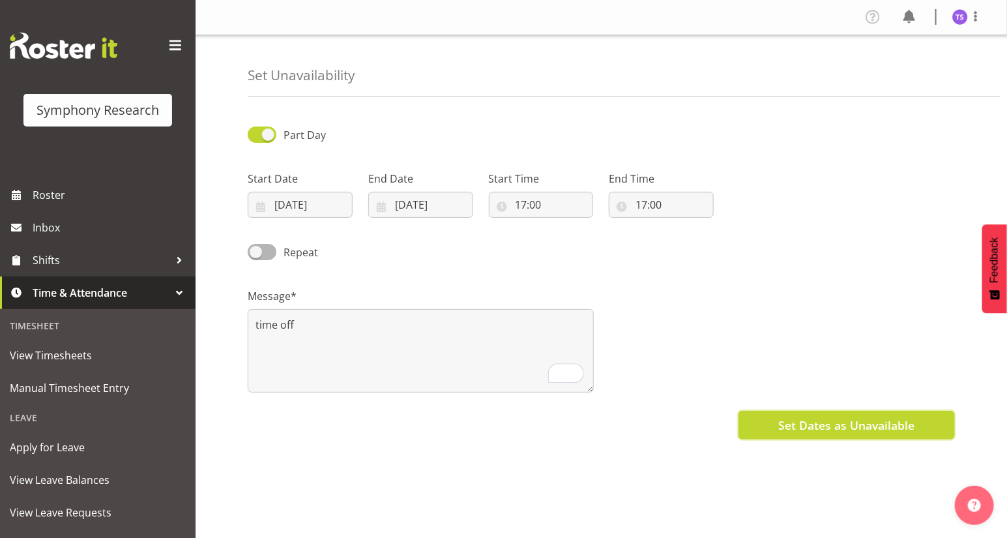
click at [815, 422] on span "Set Dates as Unavailable" at bounding box center [846, 424] width 136 height 17
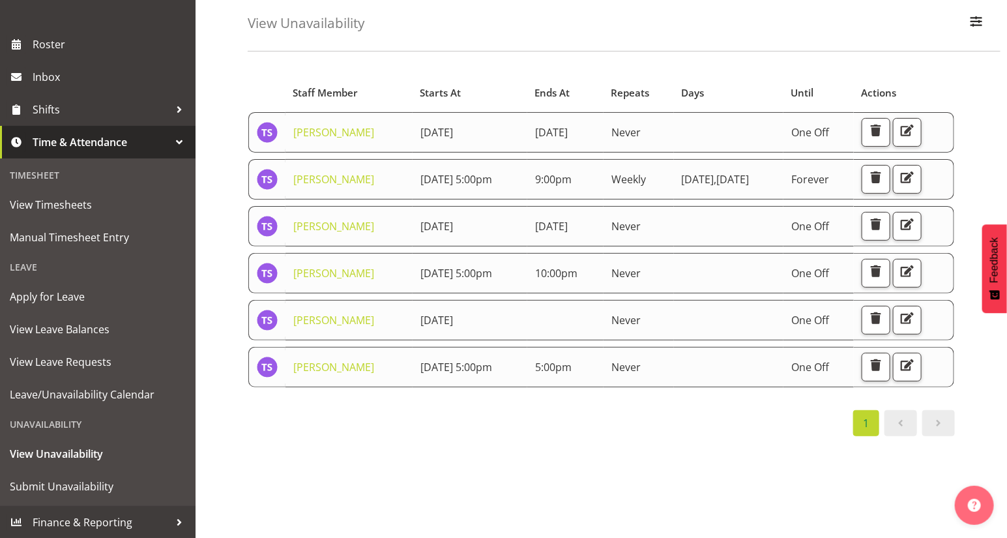
scroll to position [112, 0]
